Goal: Task Accomplishment & Management: Manage account settings

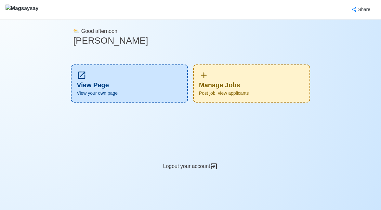
click at [264, 82] on div "Manage Jobs Post job, view applicants" at bounding box center [251, 83] width 117 height 38
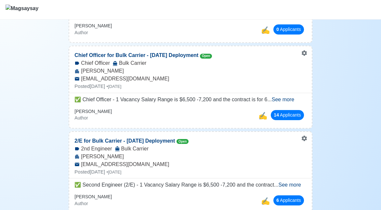
scroll to position [163, 0]
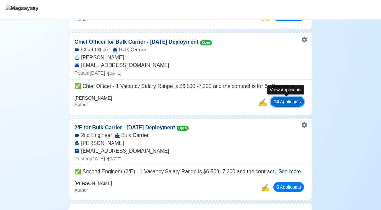
click at [292, 102] on button "14 Applicant s" at bounding box center [287, 102] width 33 height 10
